Goal: Task Accomplishment & Management: Manage account settings

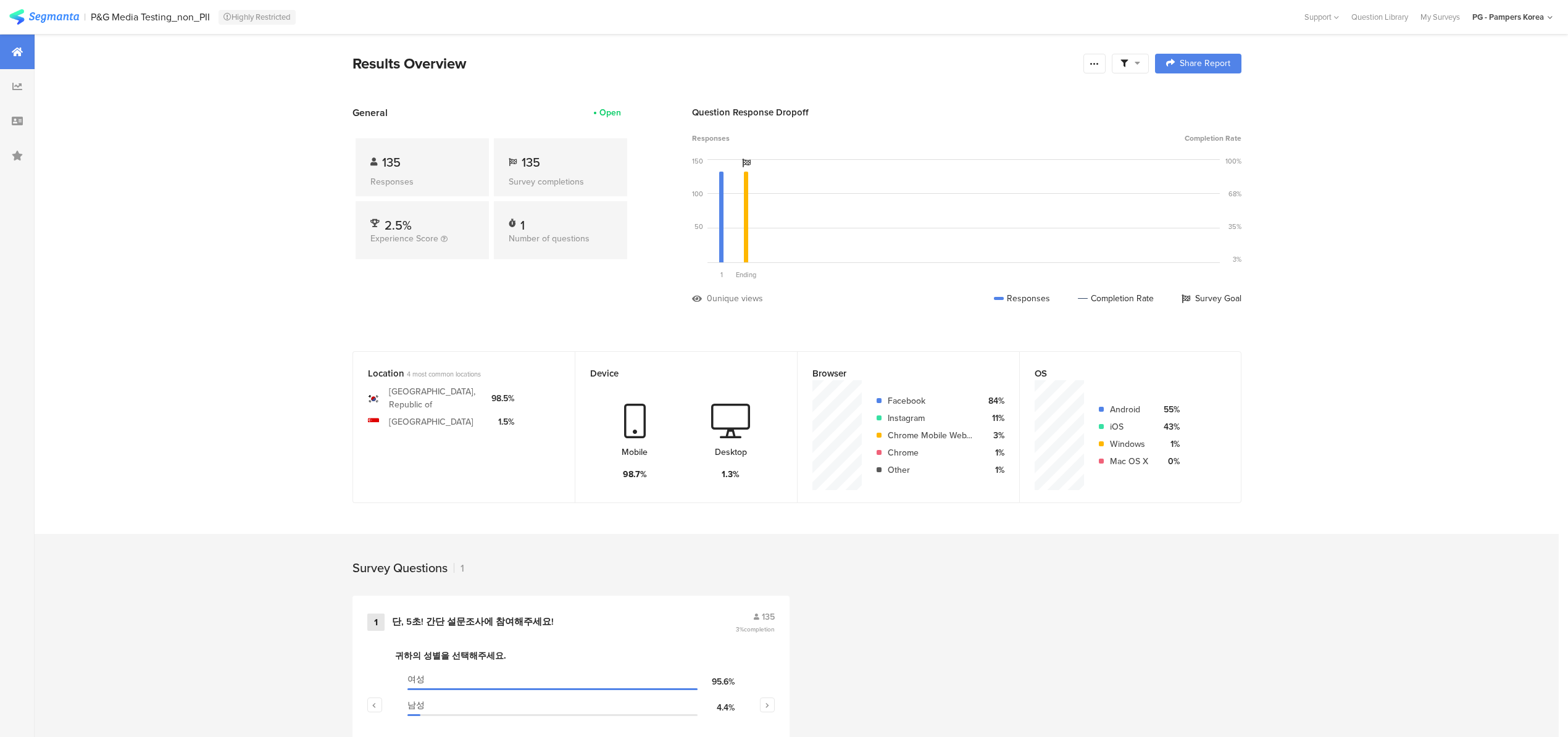
scroll to position [68, 0]
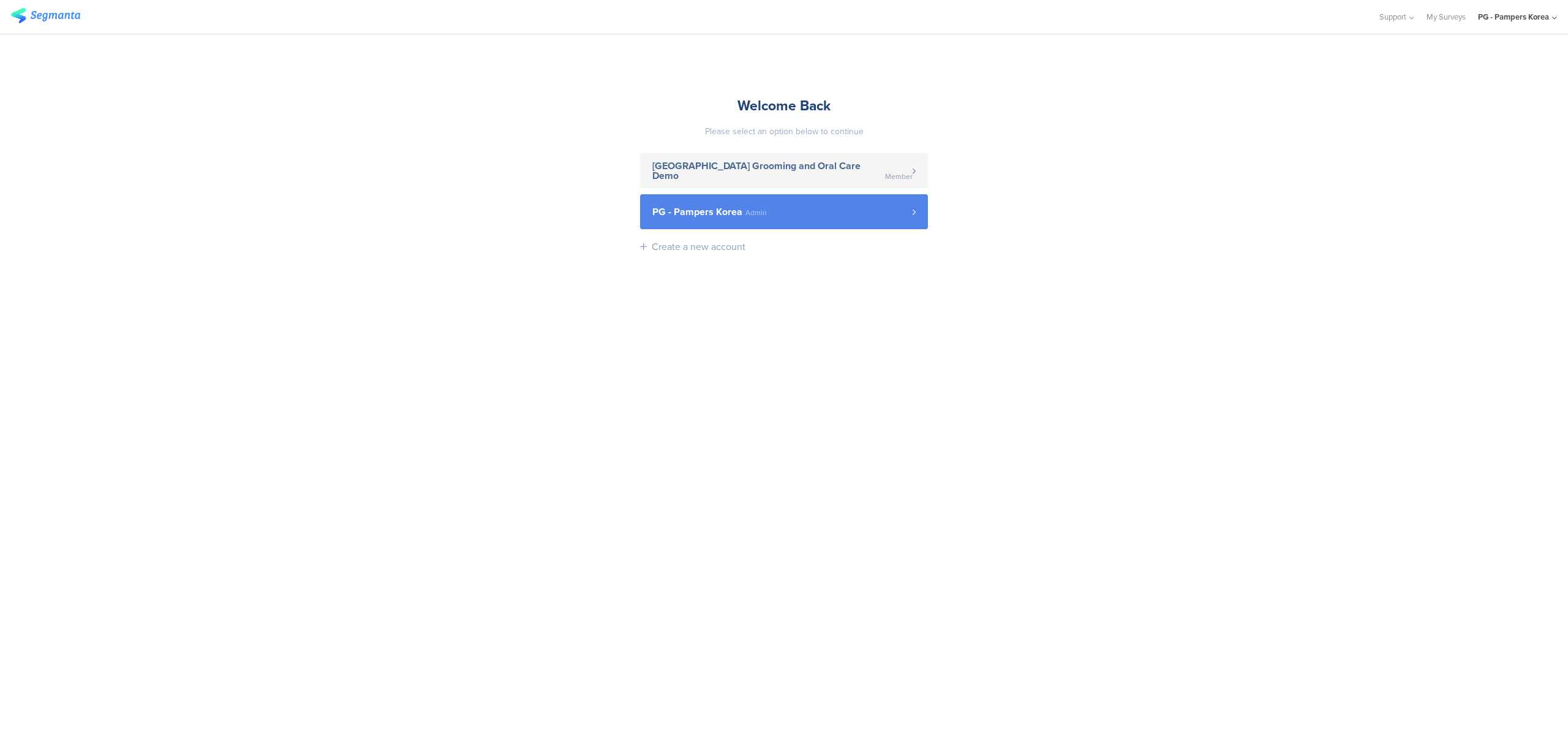
click at [814, 222] on link "PG - Pampers Korea Admin" at bounding box center [784, 211] width 288 height 35
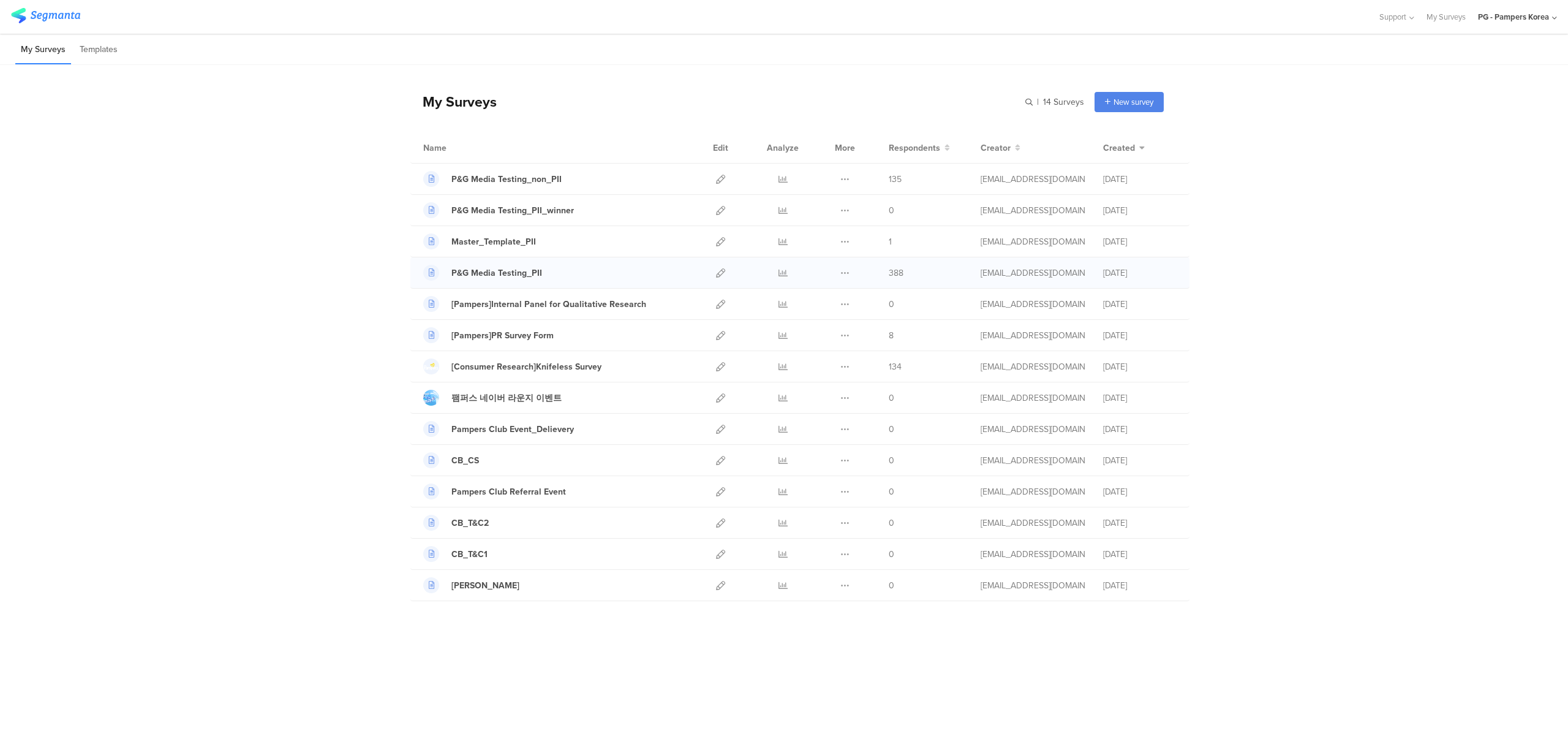
click at [839, 273] on div "Duplicate Export Delete" at bounding box center [845, 272] width 26 height 30
click at [841, 273] on icon at bounding box center [845, 273] width 9 height 9
click at [782, 272] on icon at bounding box center [782, 273] width 9 height 9
click at [844, 275] on icon at bounding box center [845, 273] width 9 height 9
click at [844, 274] on icon at bounding box center [845, 273] width 9 height 9
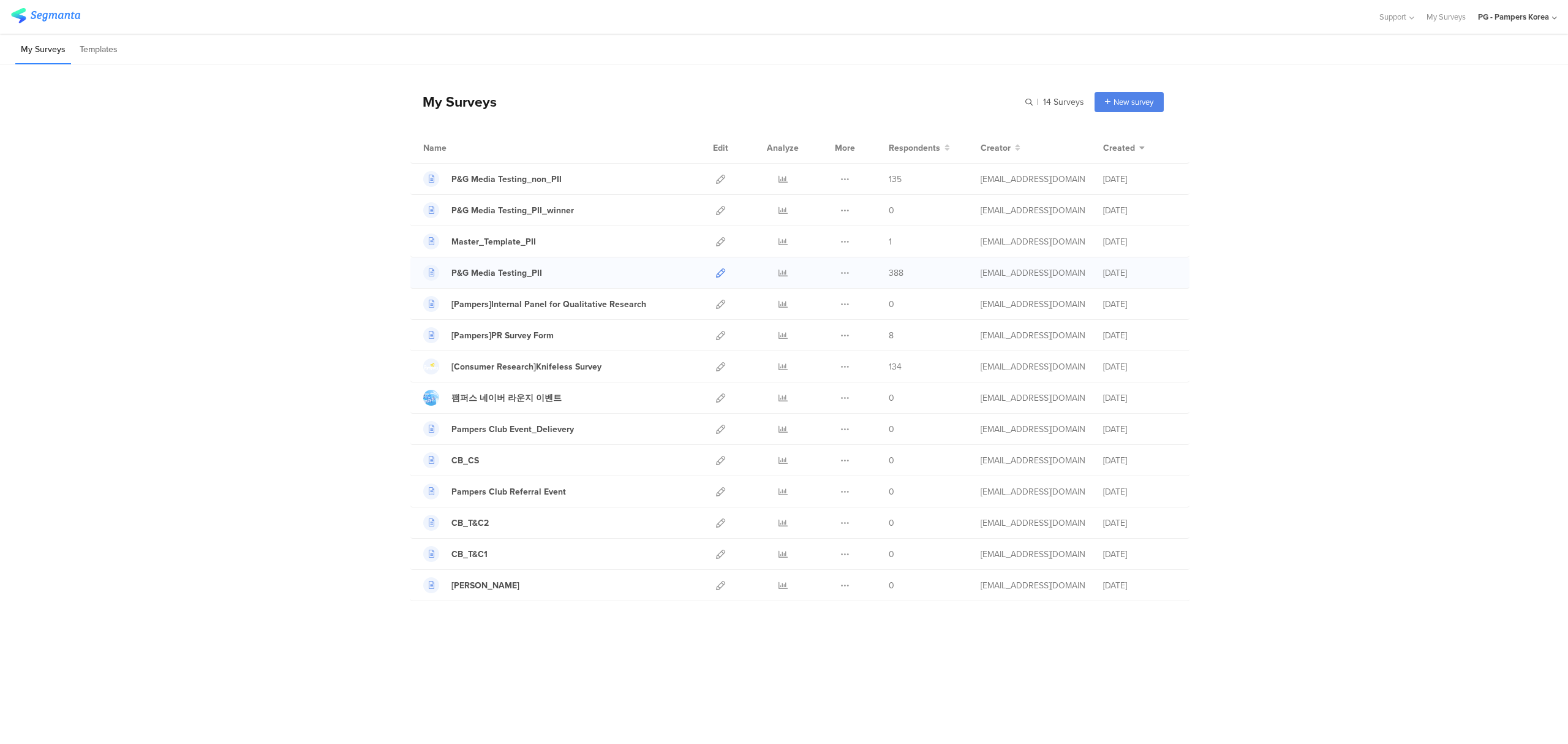
click at [723, 271] on icon at bounding box center [720, 273] width 9 height 9
click at [779, 273] on icon at bounding box center [782, 273] width 9 height 9
click at [722, 275] on icon at bounding box center [720, 273] width 9 height 9
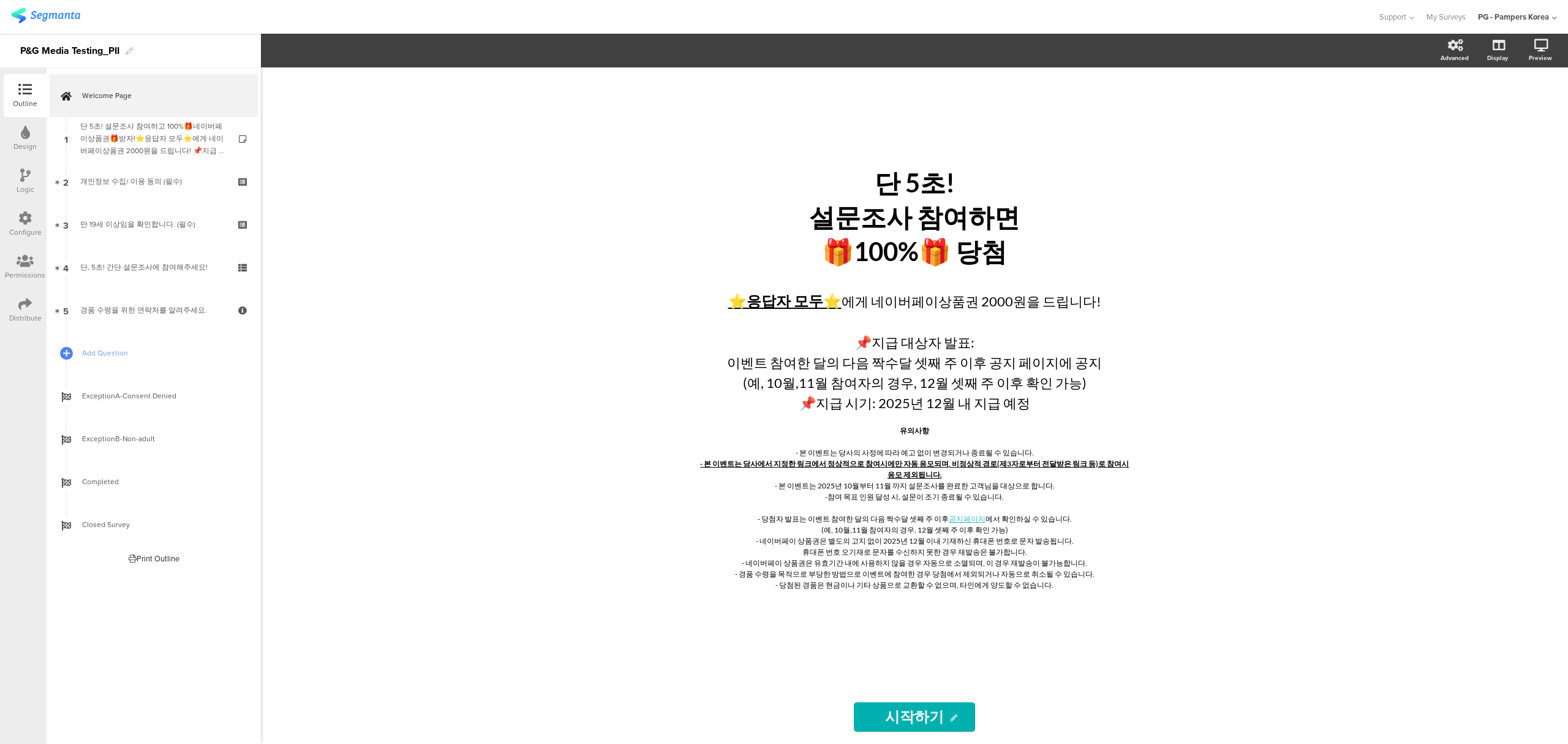
click at [34, 260] on div at bounding box center [25, 262] width 40 height 16
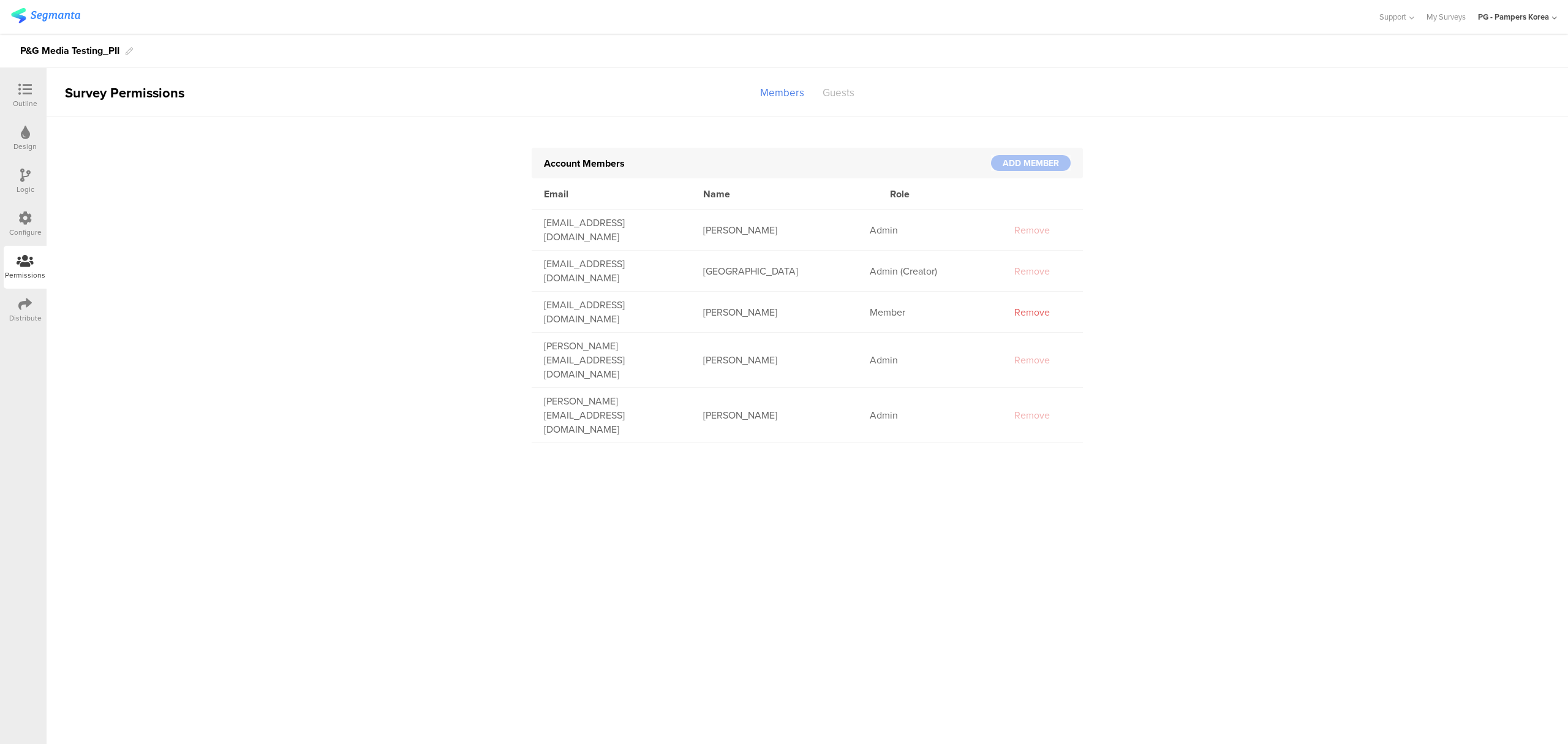
click at [833, 86] on div "Guests" at bounding box center [838, 92] width 50 height 21
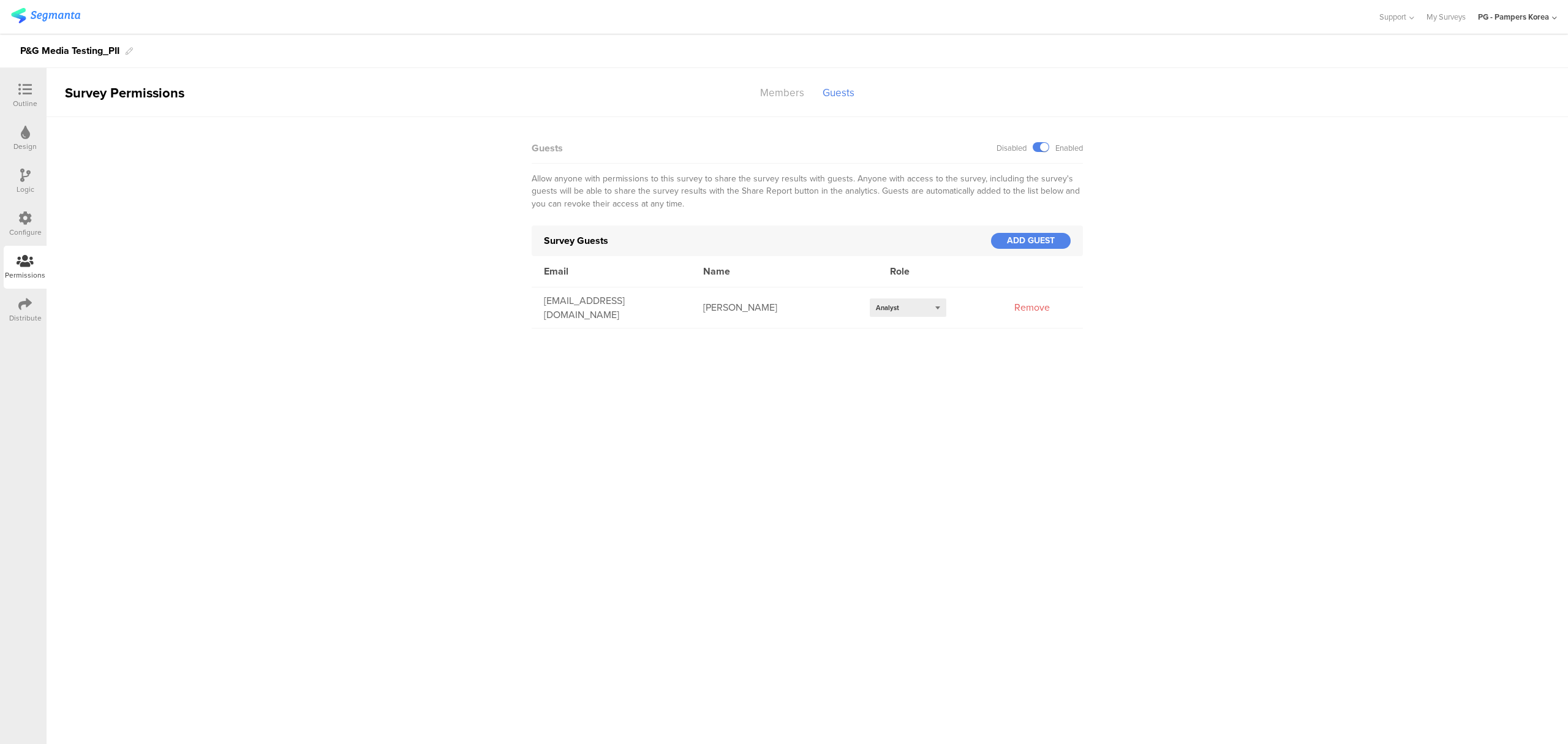
click at [1313, 265] on sg-manage-survey-ui "Survey Permissions Members Guests Account Members ADD MEMBER Email Name Role fa…" at bounding box center [807, 198] width 1521 height 260
click at [1025, 308] on div "Remove" at bounding box center [1032, 307] width 61 height 14
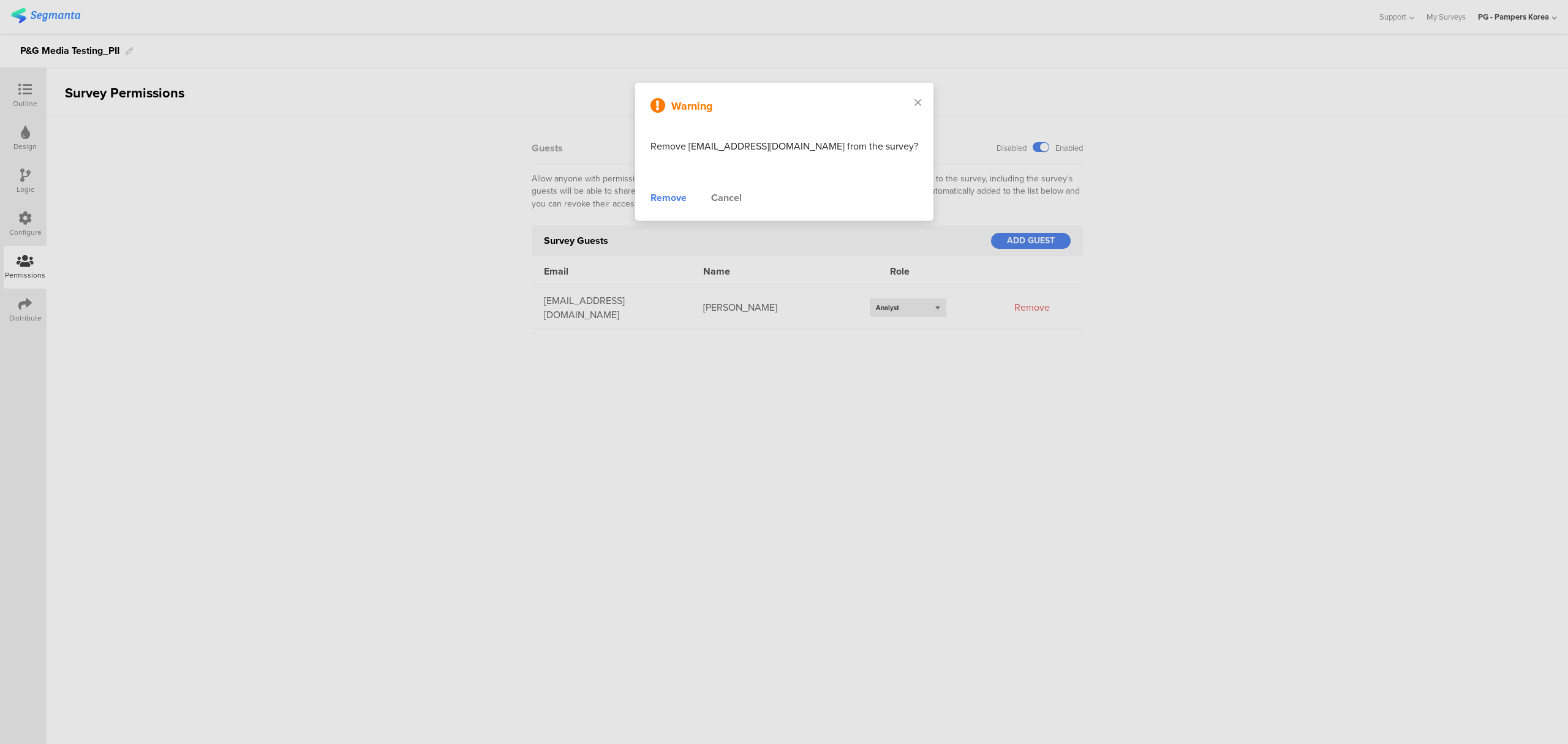
click at [671, 199] on div "Remove" at bounding box center [669, 198] width 36 height 15
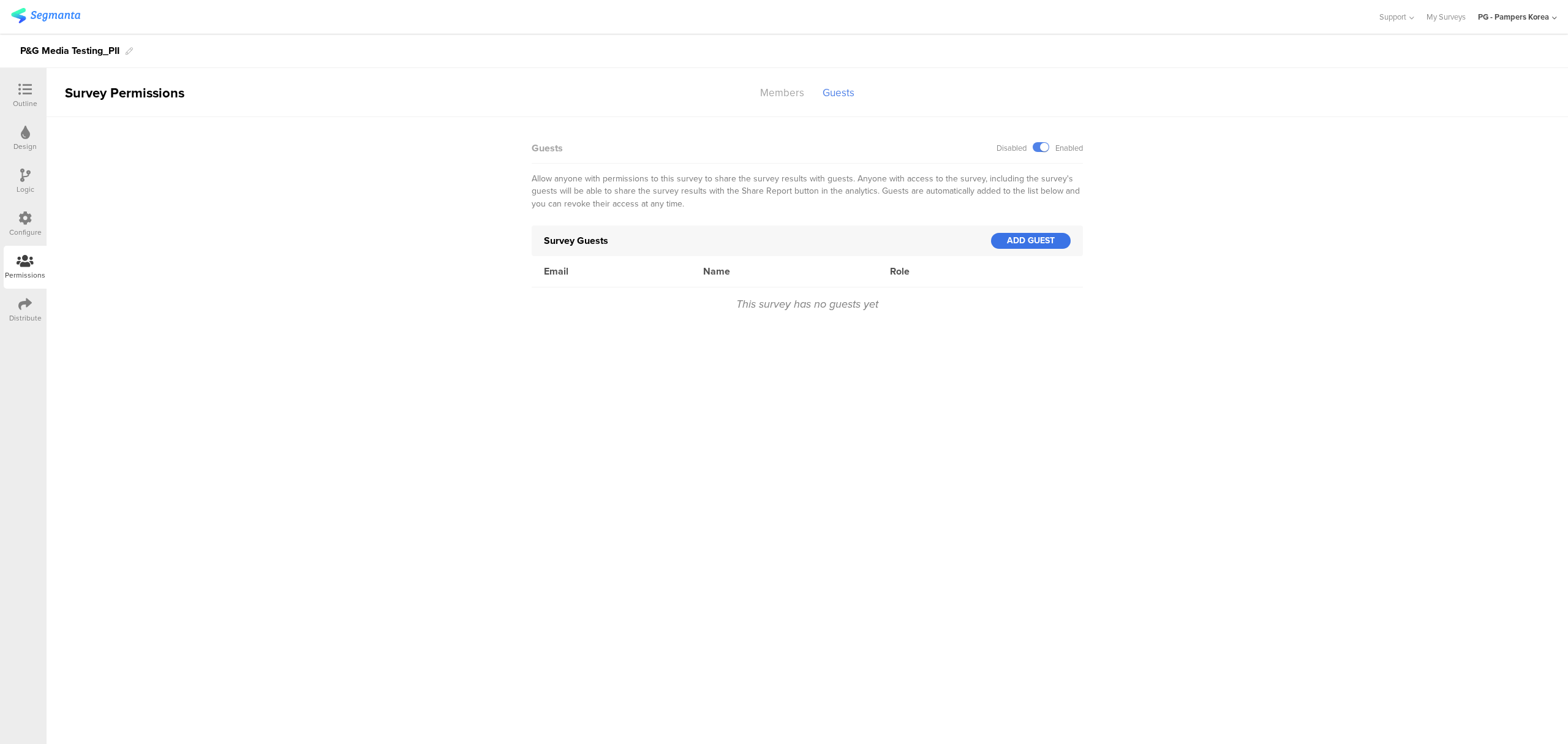
click at [1043, 239] on div "ADD GUEST" at bounding box center [1030, 240] width 79 height 16
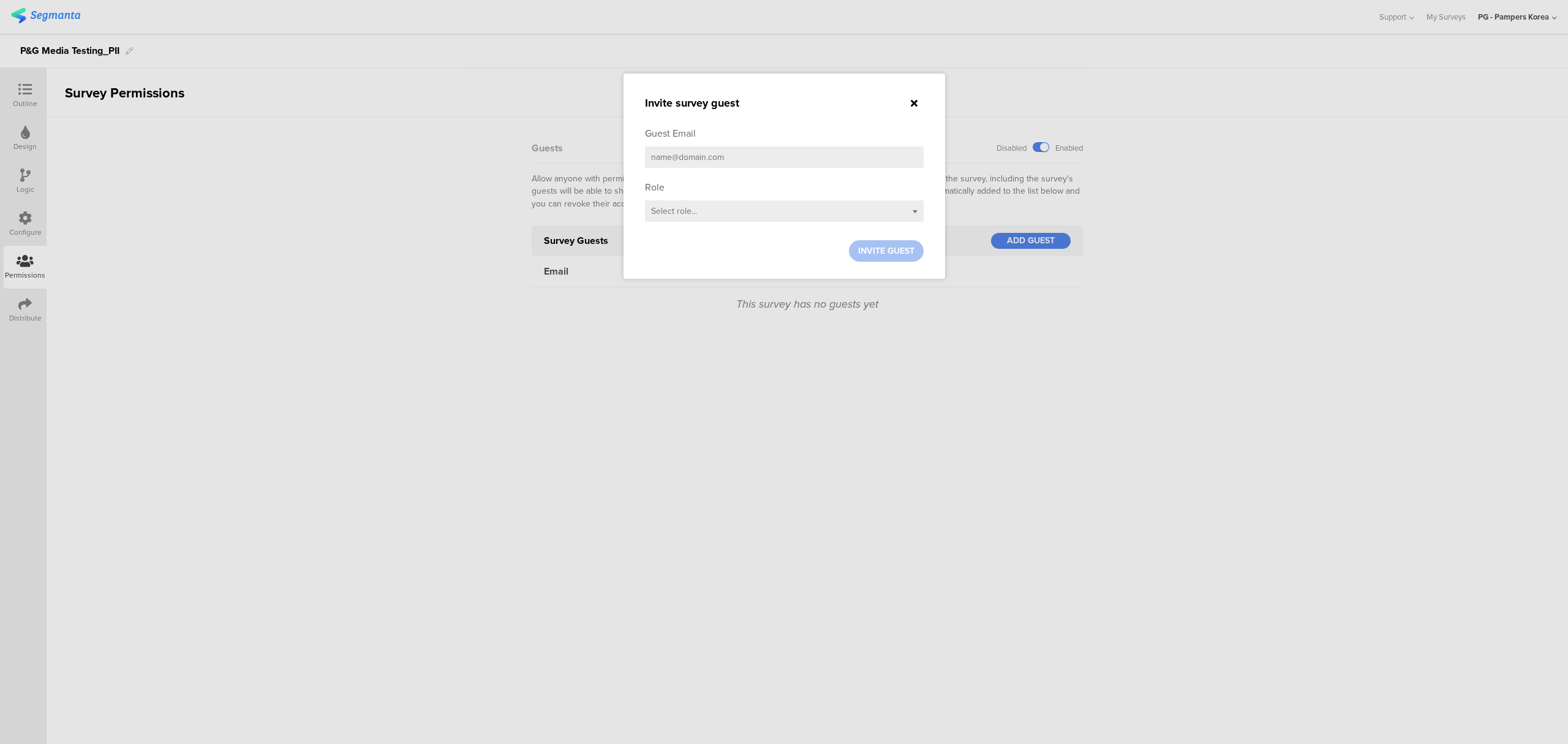
click at [800, 153] on input "email" at bounding box center [784, 157] width 279 height 21
click at [735, 153] on input "email" at bounding box center [784, 157] width 279 height 21
paste input "[EMAIL_ADDRESS][DOMAIN_NAME]"
type input "[EMAIL_ADDRESS][DOMAIN_NAME]"
click at [705, 214] on div "Select role..." at bounding box center [784, 211] width 279 height 21
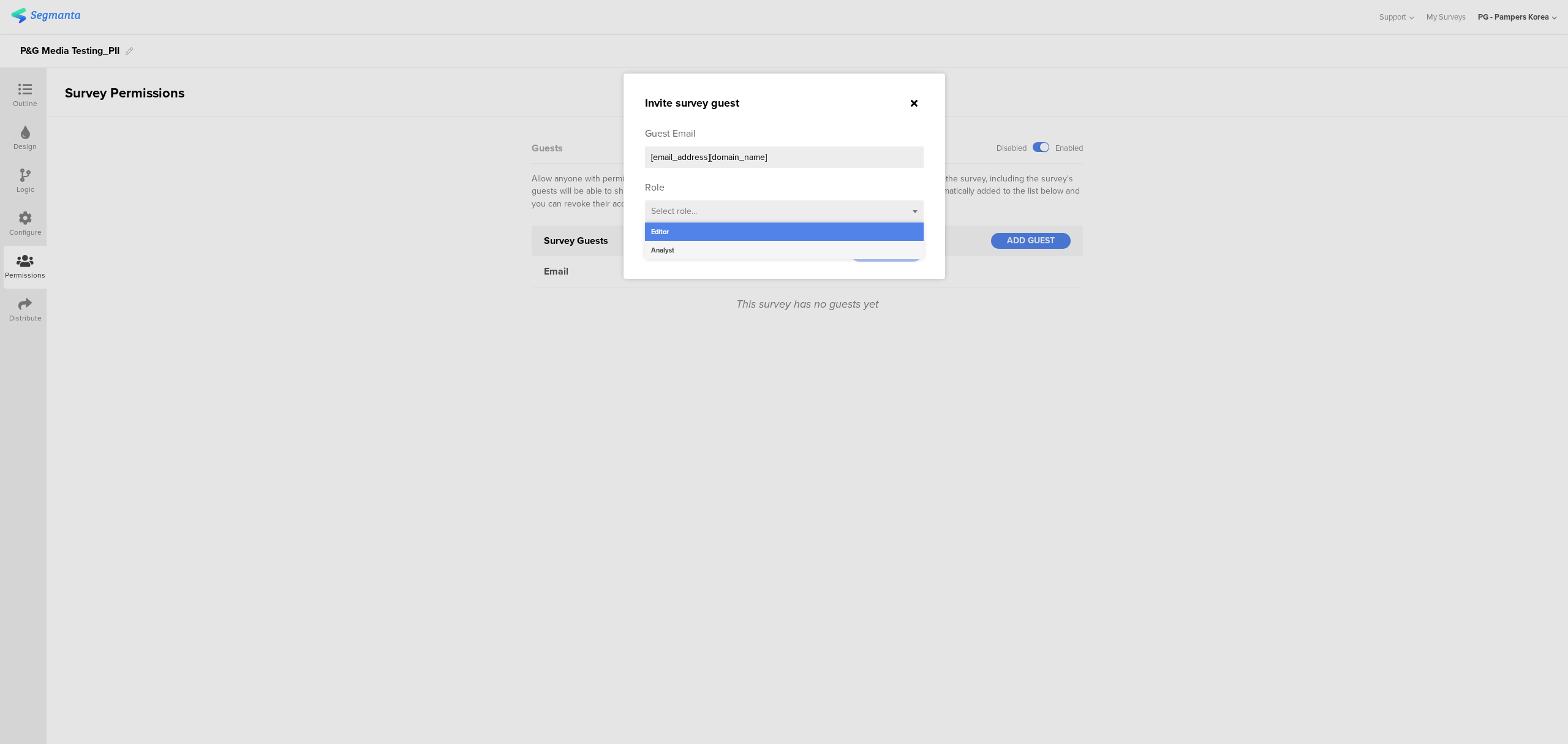
click at [692, 248] on div "Analyst" at bounding box center [784, 250] width 279 height 18
click at [890, 249] on span "INVITE GUEST" at bounding box center [885, 251] width 56 height 13
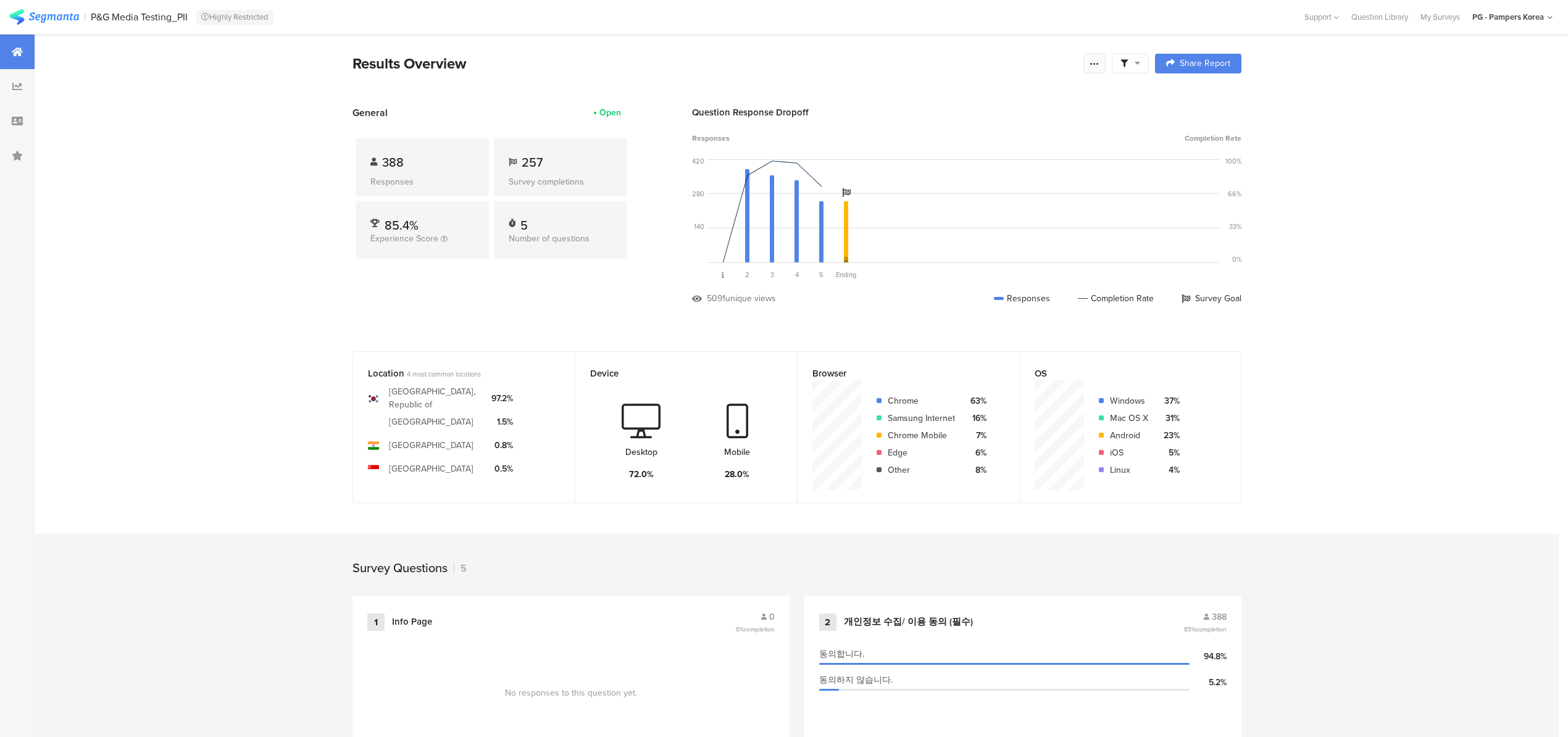
click at [1090, 62] on div at bounding box center [1094, 63] width 22 height 20
click at [1132, 70] on div at bounding box center [1130, 63] width 37 height 20
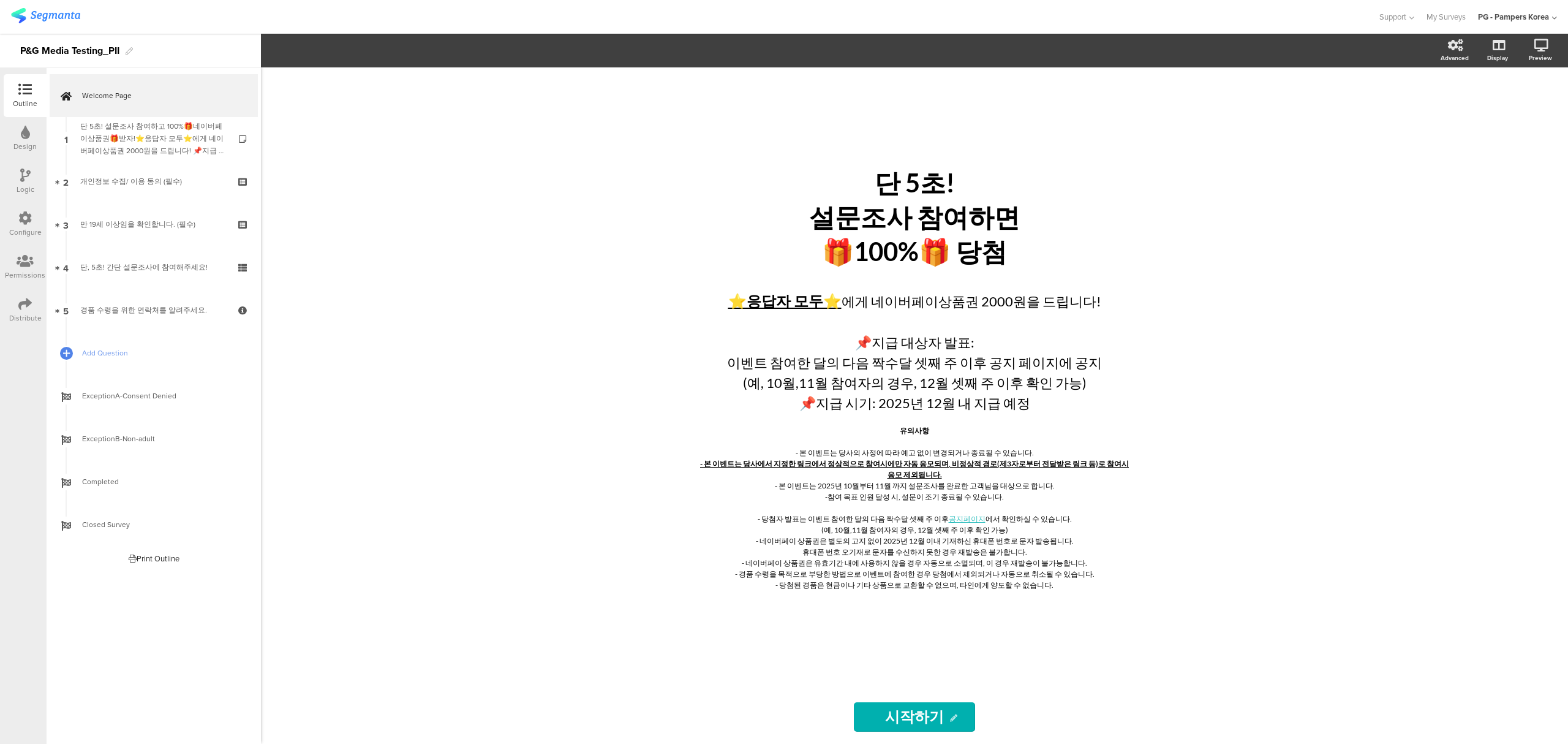
click at [20, 255] on icon at bounding box center [25, 261] width 17 height 13
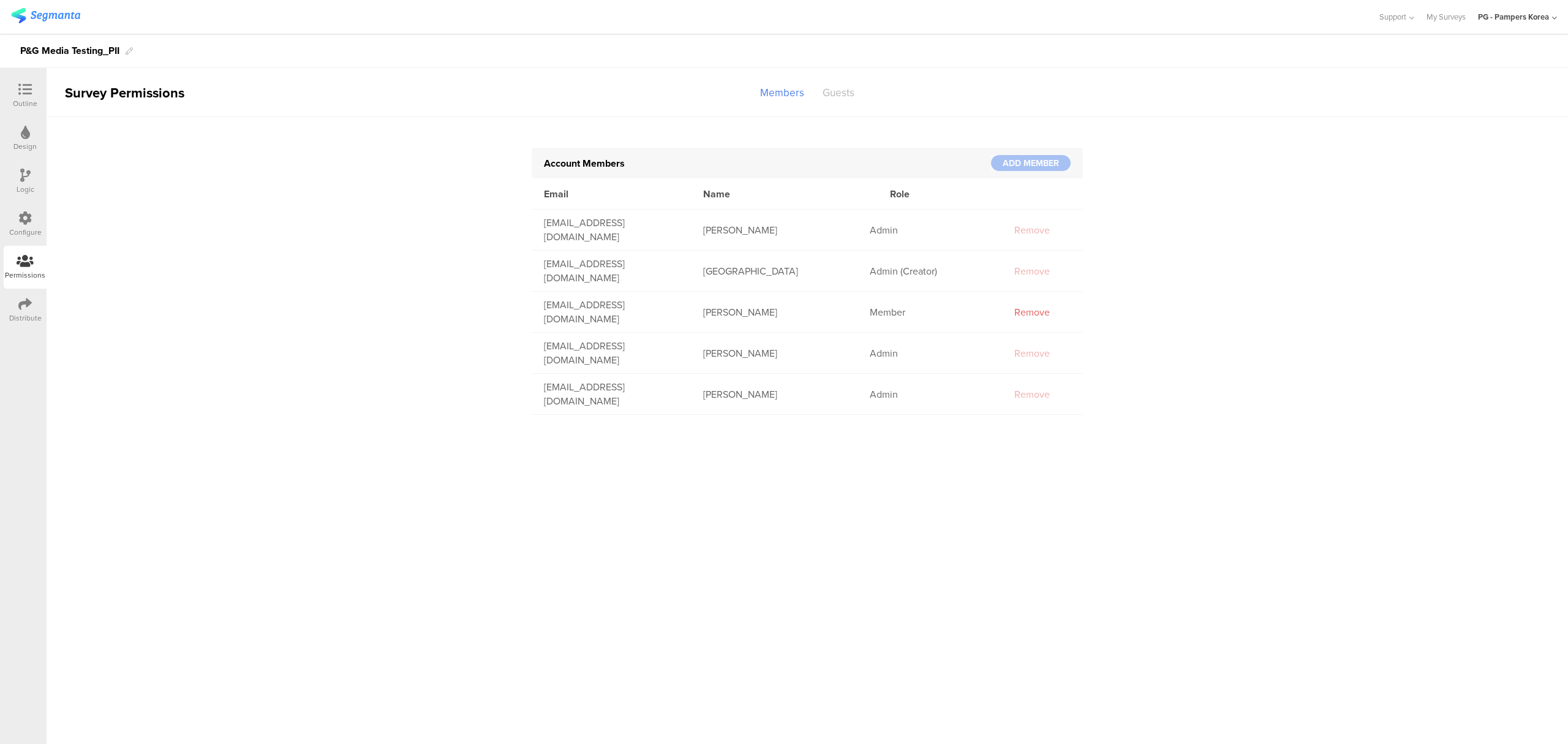
click at [824, 87] on div "Guests" at bounding box center [838, 92] width 50 height 21
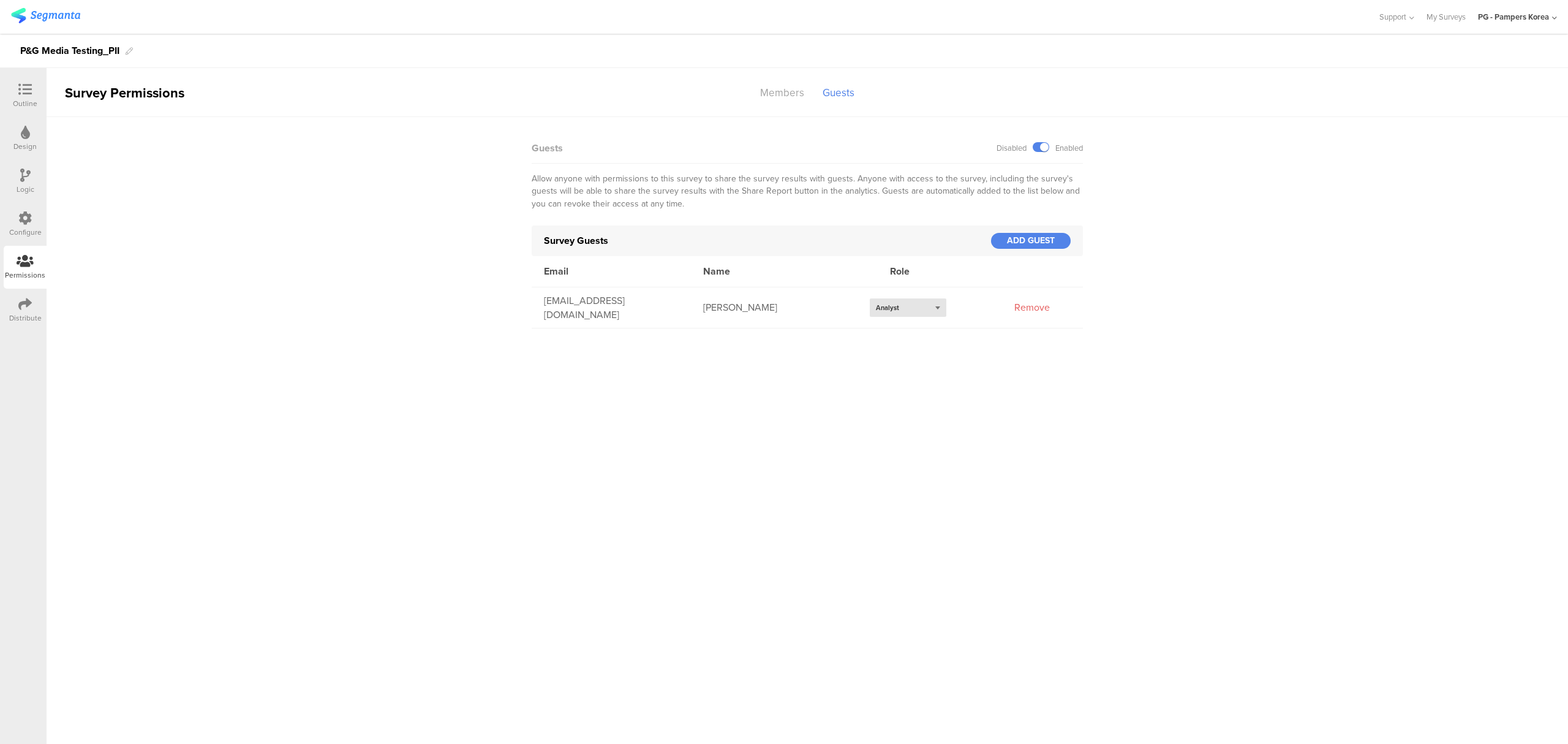
click at [917, 307] on div "Select role... Analyst" at bounding box center [908, 307] width 77 height 18
click at [917, 323] on div "Editor" at bounding box center [908, 327] width 77 height 18
click at [931, 381] on div "Survey Permissions Members Guests Account Members ADD MEMBER Email Name Role [E…" at bounding box center [807, 405] width 1521 height 675
click at [1046, 306] on div "Remove" at bounding box center [1032, 307] width 61 height 14
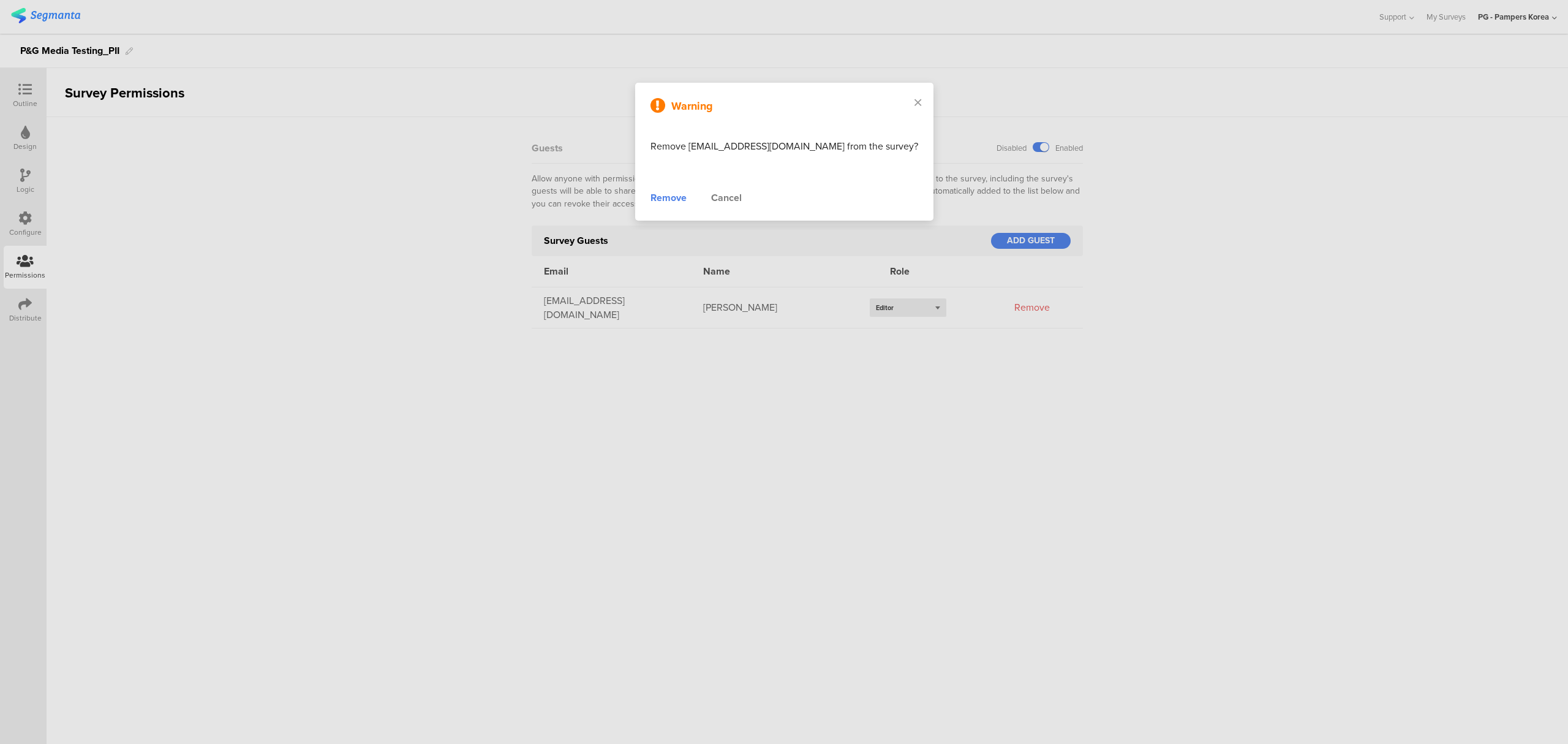
click at [659, 200] on div "Warning Remove [EMAIL_ADDRESS][DOMAIN_NAME] from the survey? Remove Cancel" at bounding box center [784, 151] width 298 height 138
click at [667, 200] on div "Remove" at bounding box center [669, 198] width 36 height 15
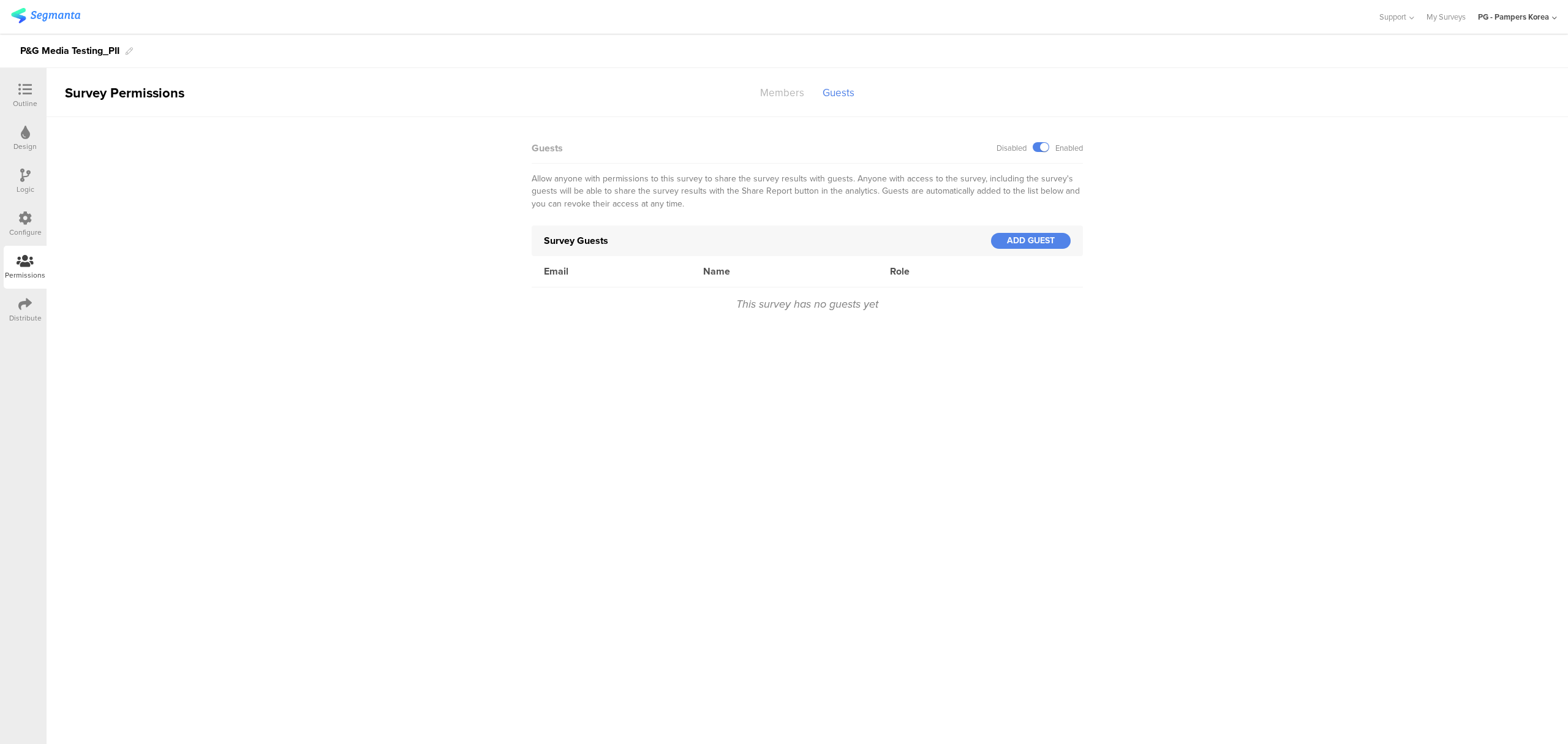
click at [800, 97] on div "Members" at bounding box center [782, 92] width 62 height 21
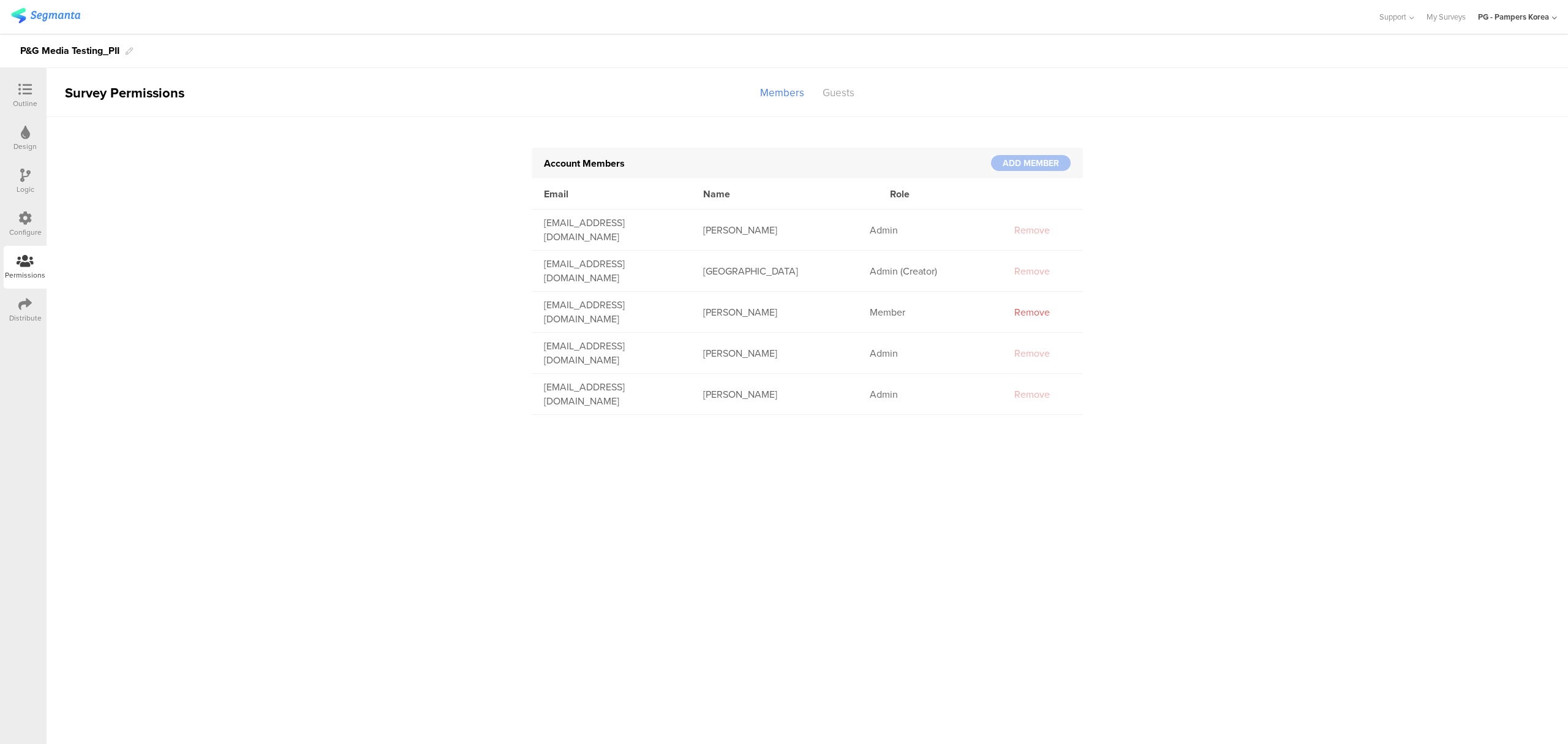
click at [1041, 163] on div at bounding box center [1030, 162] width 79 height 16
click at [1040, 162] on div at bounding box center [1030, 162] width 79 height 16
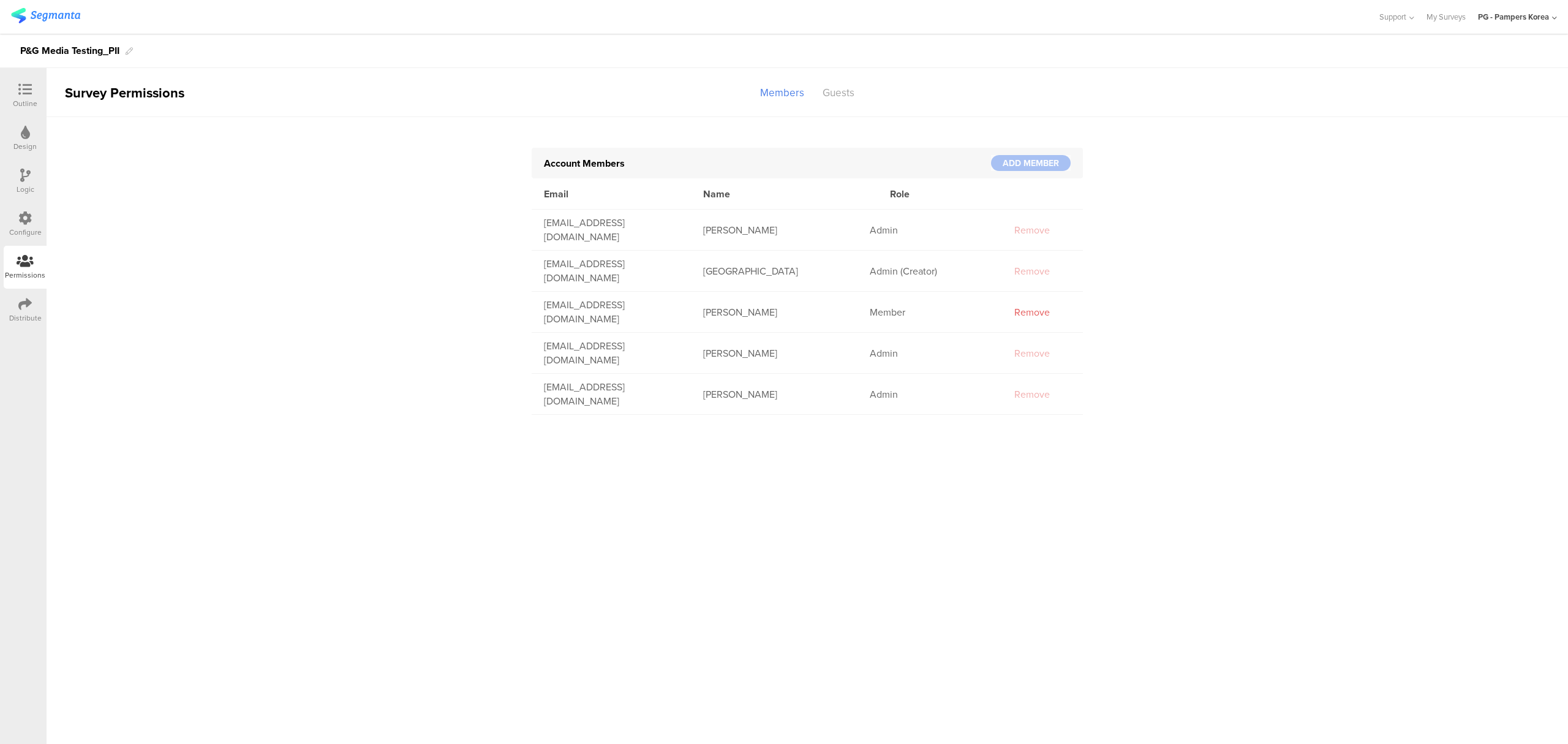
click at [1040, 162] on div at bounding box center [1030, 162] width 79 height 16
click at [822, 92] on div "Guests" at bounding box center [838, 92] width 50 height 21
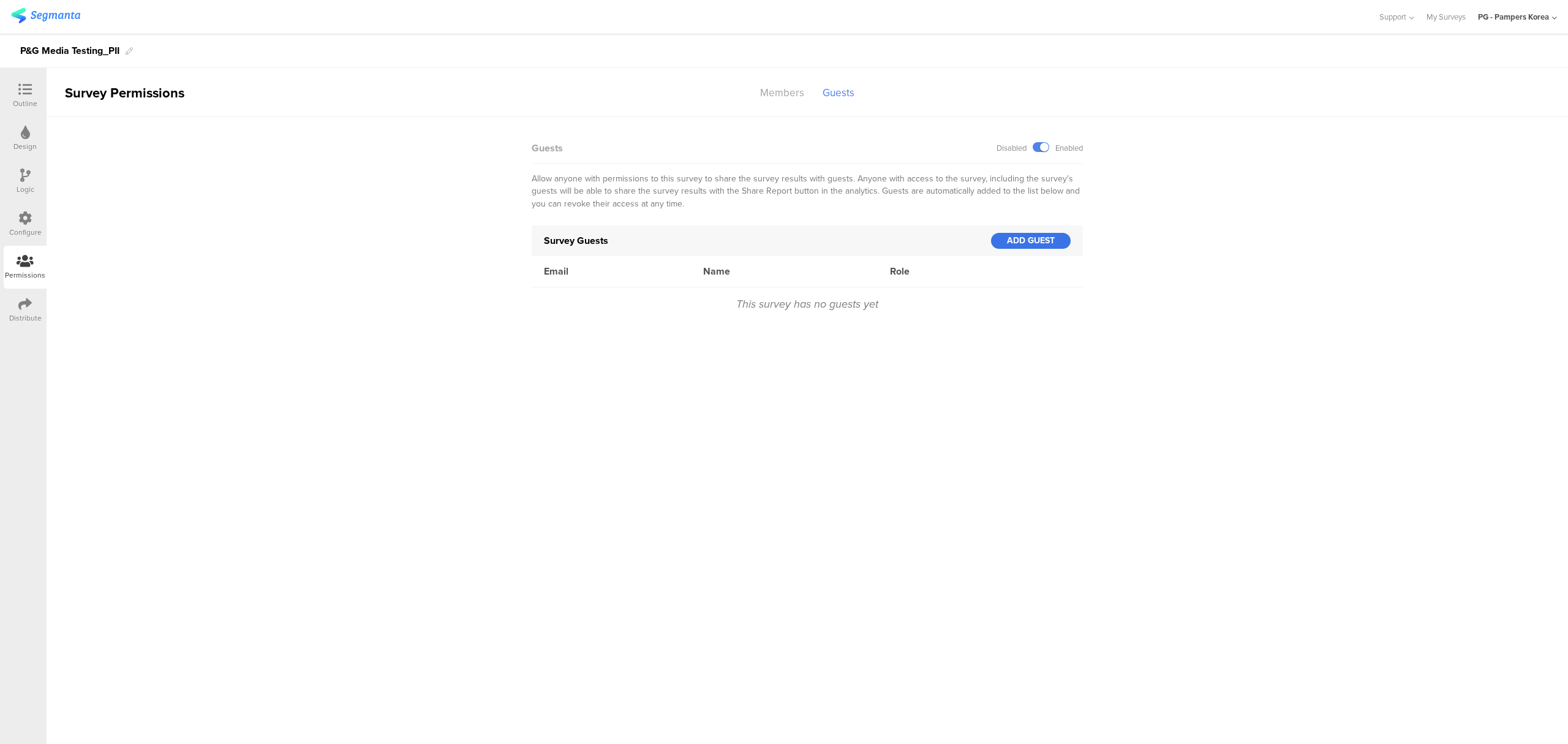
click at [1025, 246] on div "ADD GUEST" at bounding box center [1030, 240] width 79 height 16
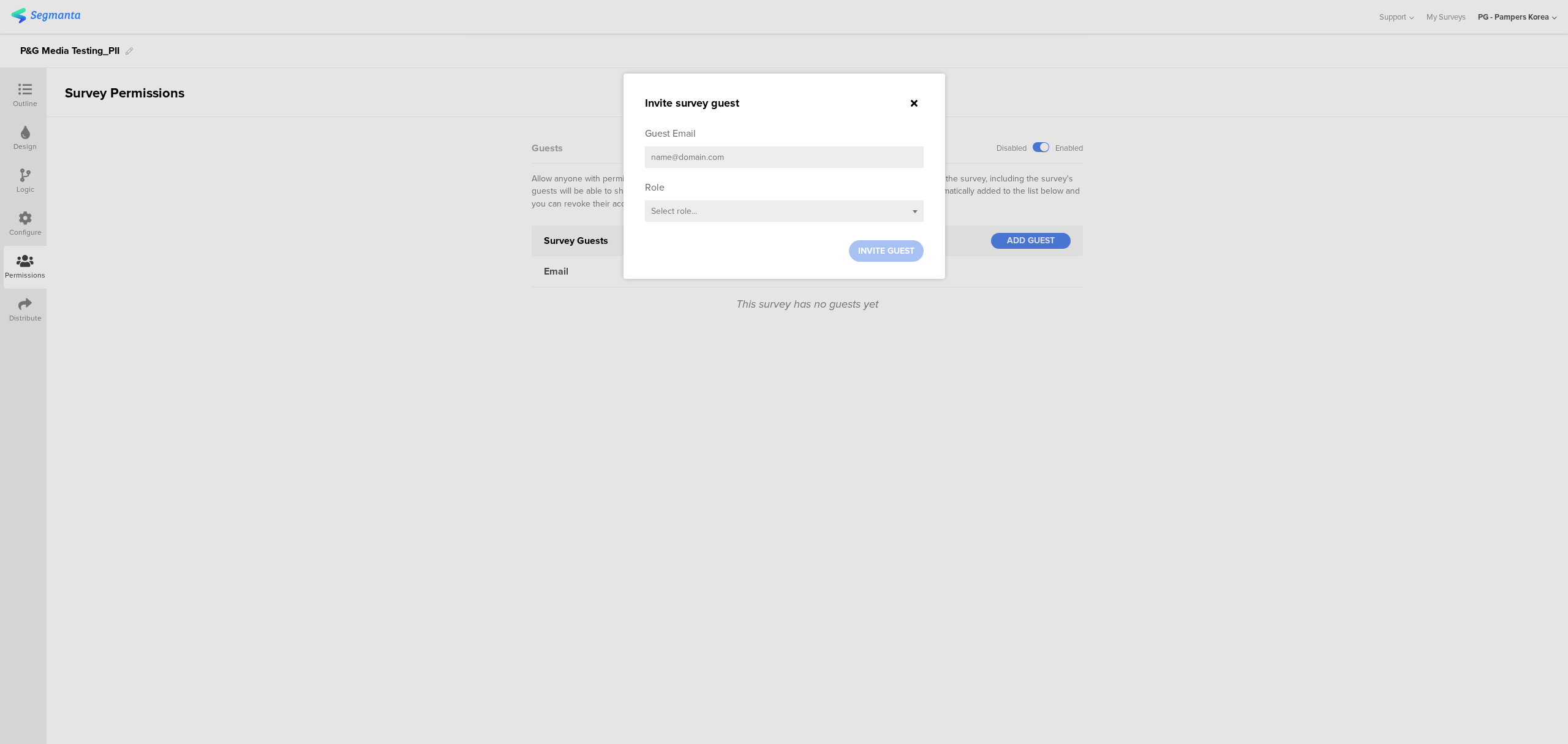
click at [760, 155] on input "email" at bounding box center [784, 157] width 279 height 21
paste input "[EMAIL_ADDRESS][DOMAIN_NAME]"
type input "[EMAIL_ADDRESS][DOMAIN_NAME]"
click at [758, 214] on div "Select role..." at bounding box center [784, 211] width 279 height 21
click at [736, 254] on div "Analyst" at bounding box center [784, 250] width 279 height 18
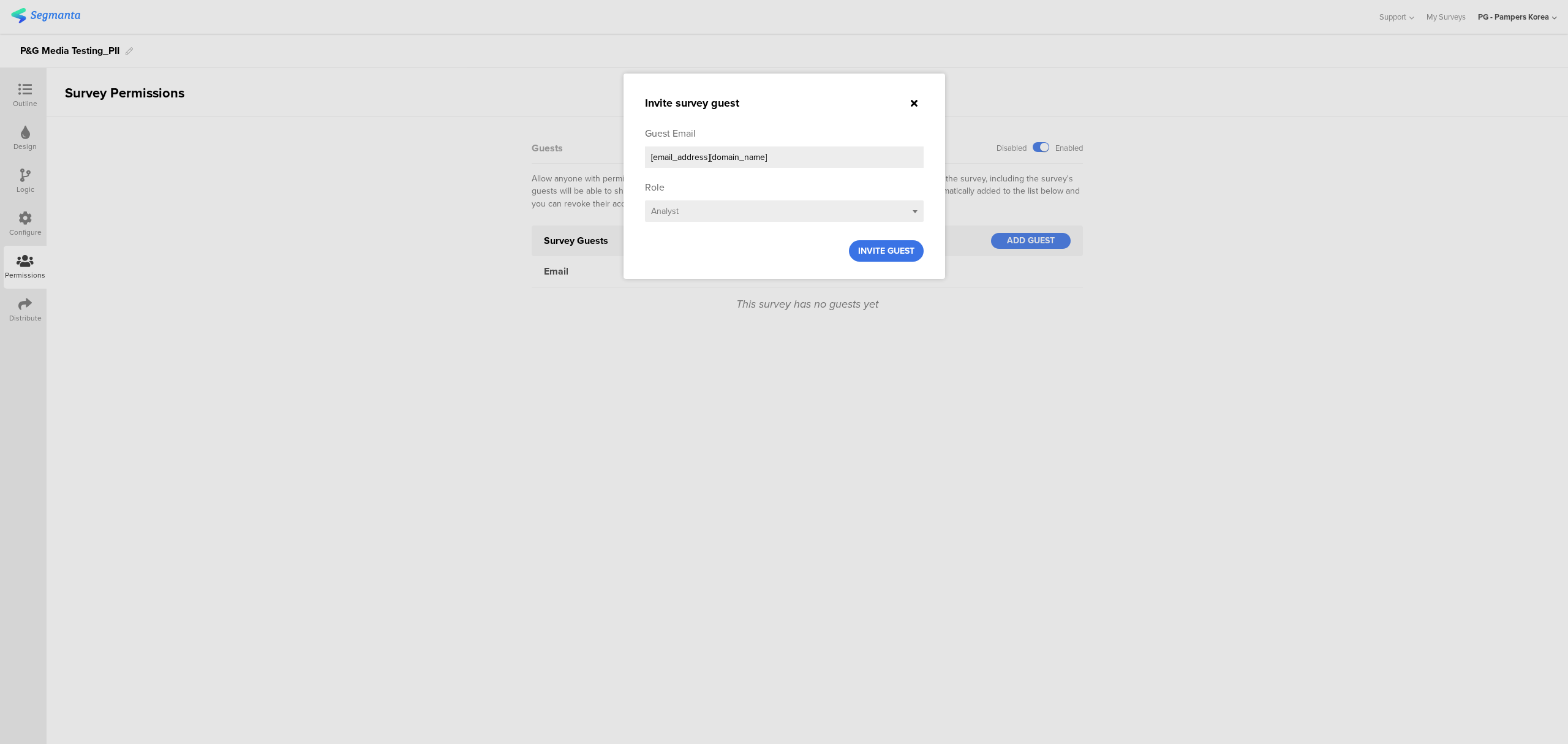
click at [892, 255] on span "INVITE GUEST" at bounding box center [885, 251] width 56 height 13
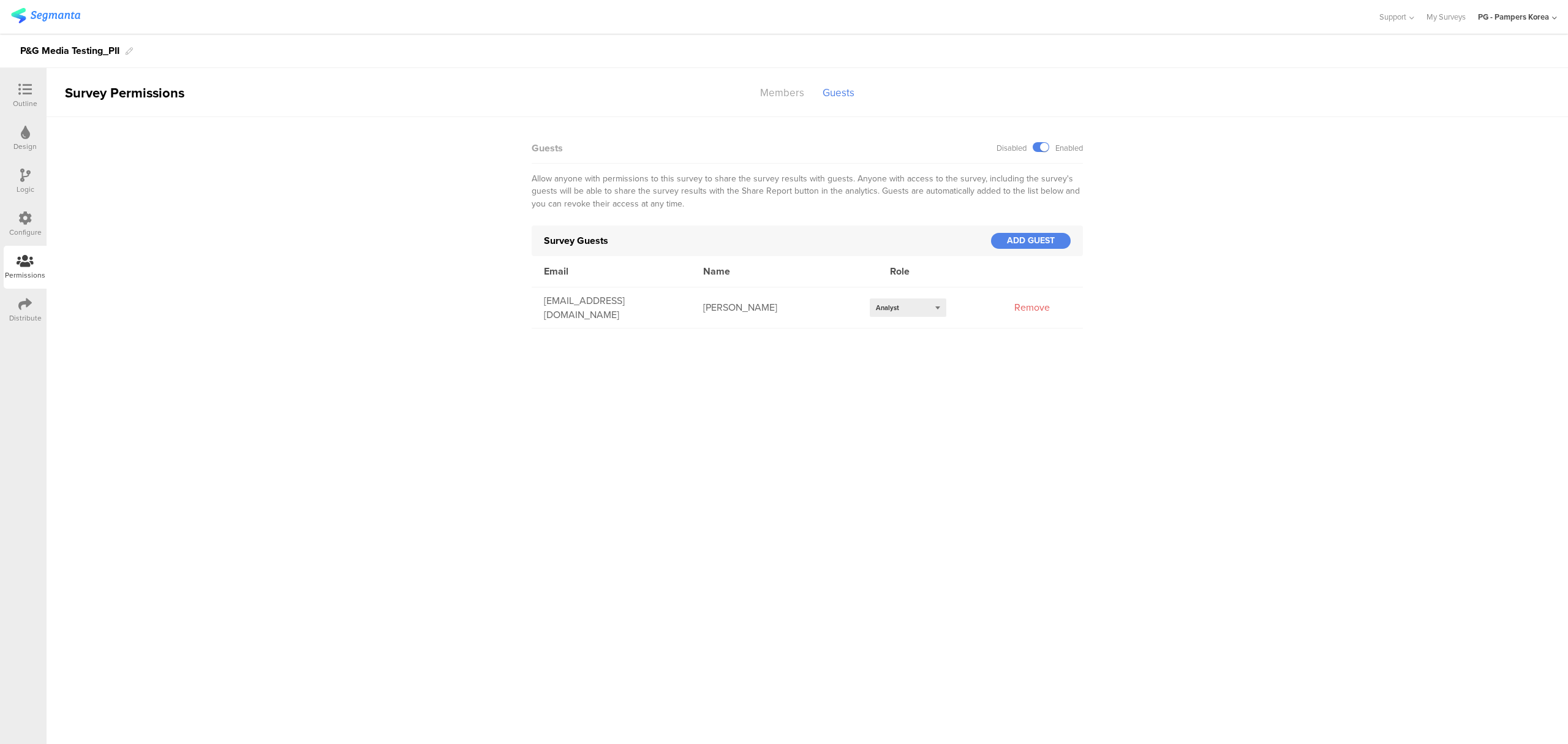
click at [1114, 294] on sg-manage-survey-ui "Survey Permissions Members Guests Account Members ADD MEMBER Email Name Role [E…" at bounding box center [807, 198] width 1521 height 260
click at [1454, 233] on sg-manage-survey-ui "Survey Permissions Members Guests Account Members ADD MEMBER Email Name Role [E…" at bounding box center [807, 198] width 1521 height 260
click at [1312, 210] on sg-manage-survey-ui "Survey Permissions Members Guests Account Members ADD MEMBER Email Name Role [E…" at bounding box center [807, 198] width 1521 height 260
click at [1306, 229] on sg-manage-survey-ui "Survey Permissions Members Guests Account Members ADD MEMBER Email Name Role [E…" at bounding box center [807, 198] width 1521 height 260
